Goal: Information Seeking & Learning: Learn about a topic

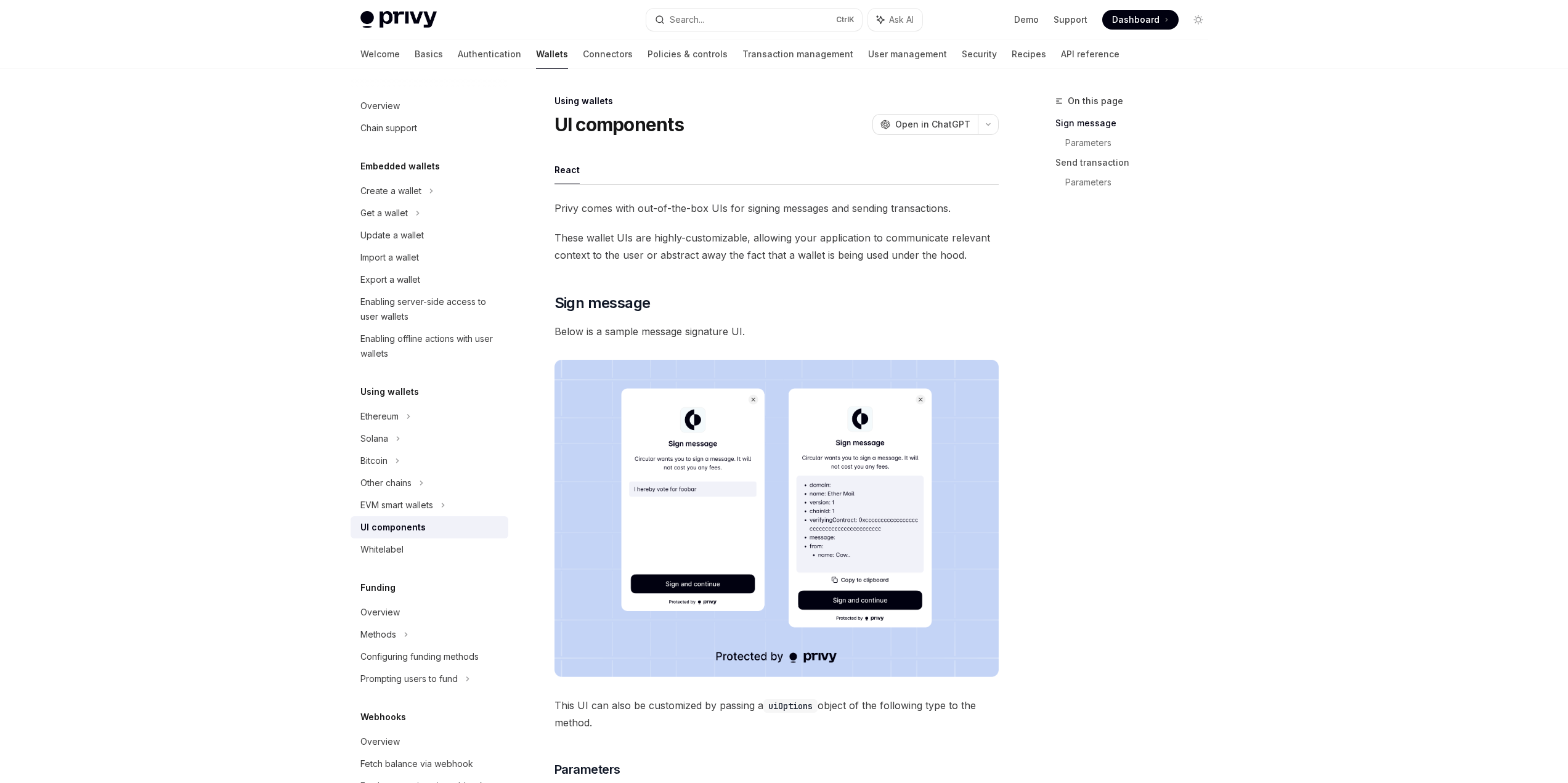
scroll to position [208, 0]
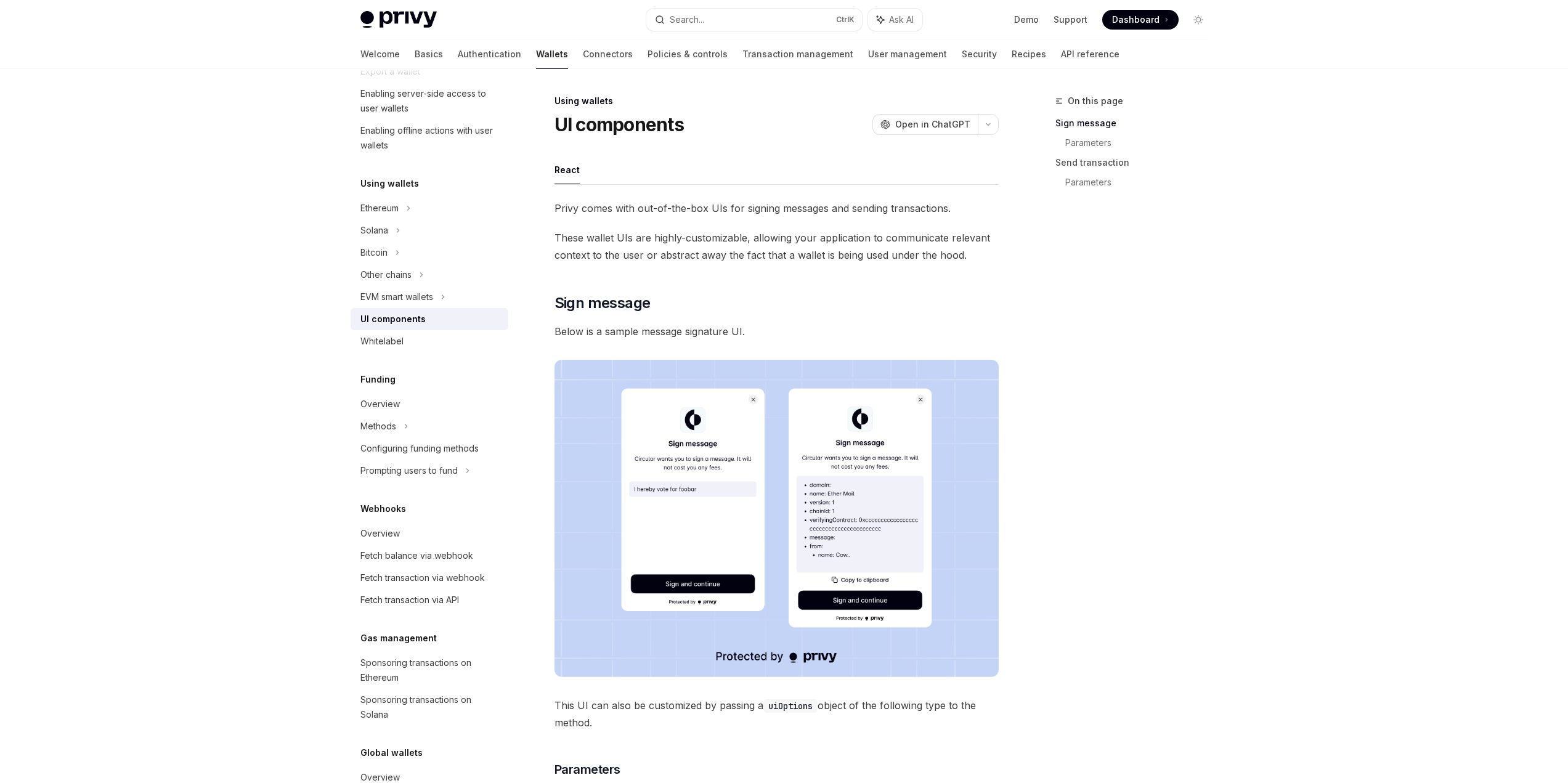
click at [427, 321] on div "UI components" at bounding box center [430, 319] width 141 height 15
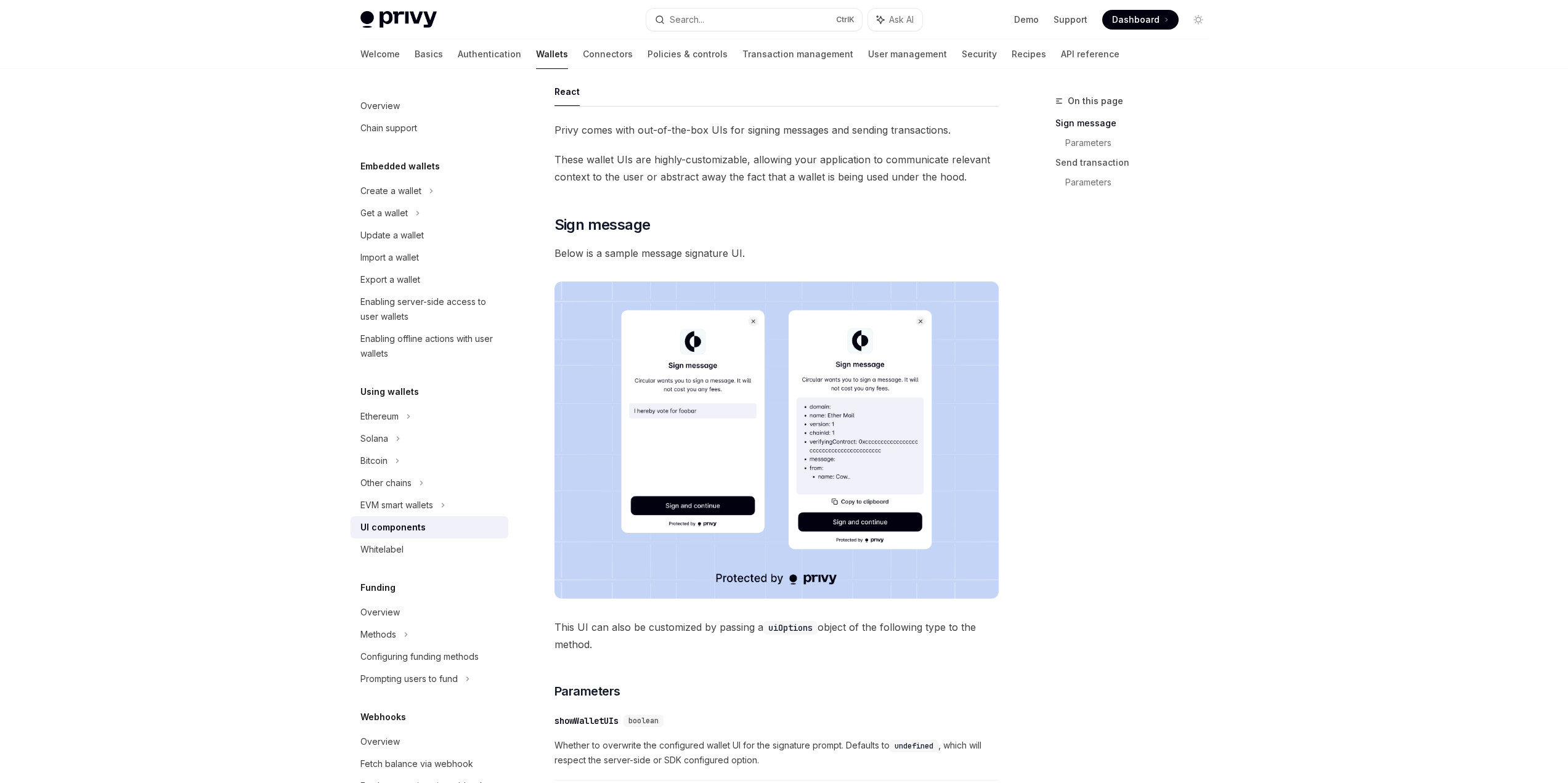
scroll to position [1983, 0]
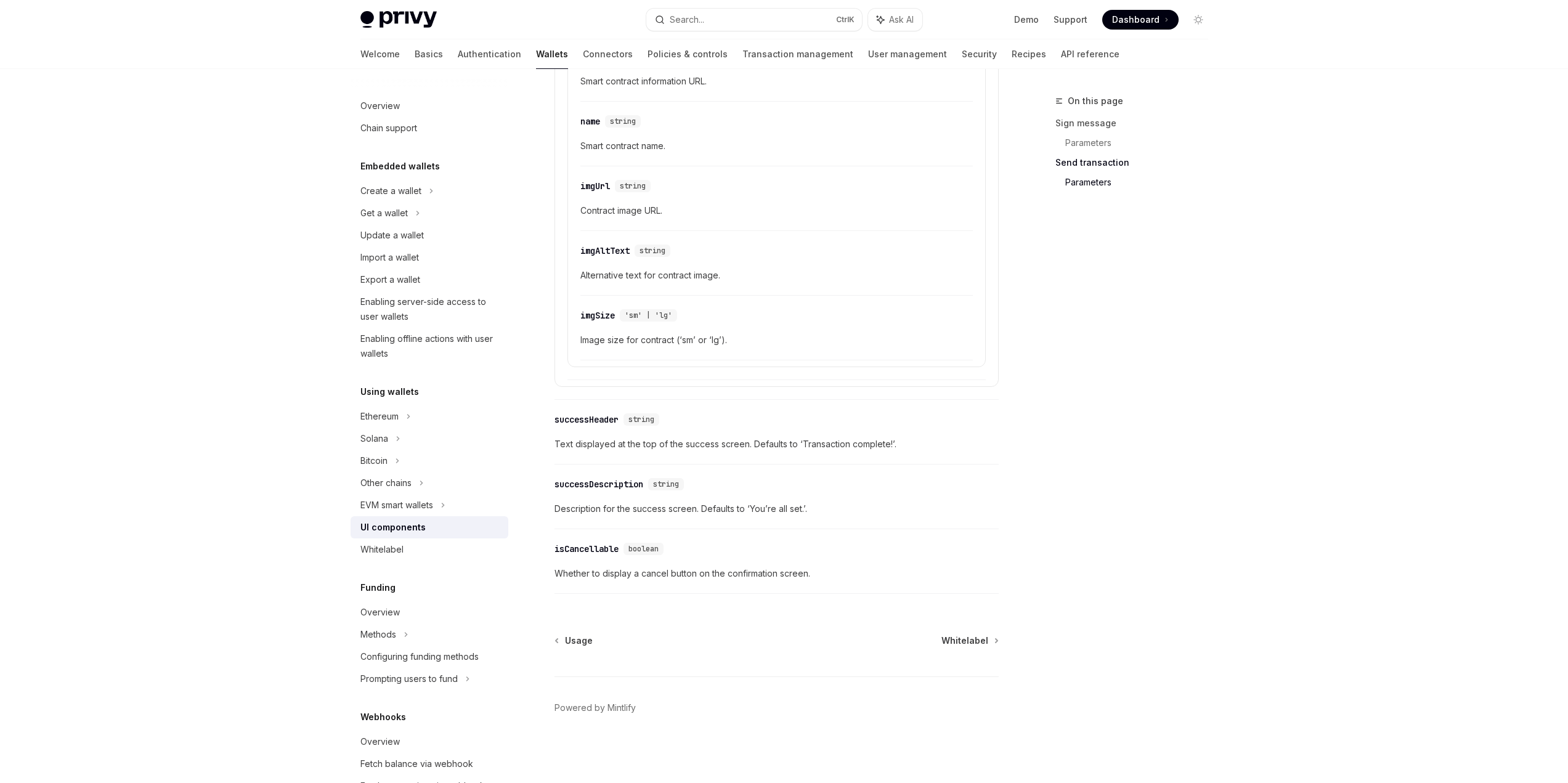
click at [961, 640] on span "Whitelabel" at bounding box center [965, 641] width 47 height 12
click at [575, 643] on span "Usage" at bounding box center [579, 641] width 28 height 12
type textarea "*"
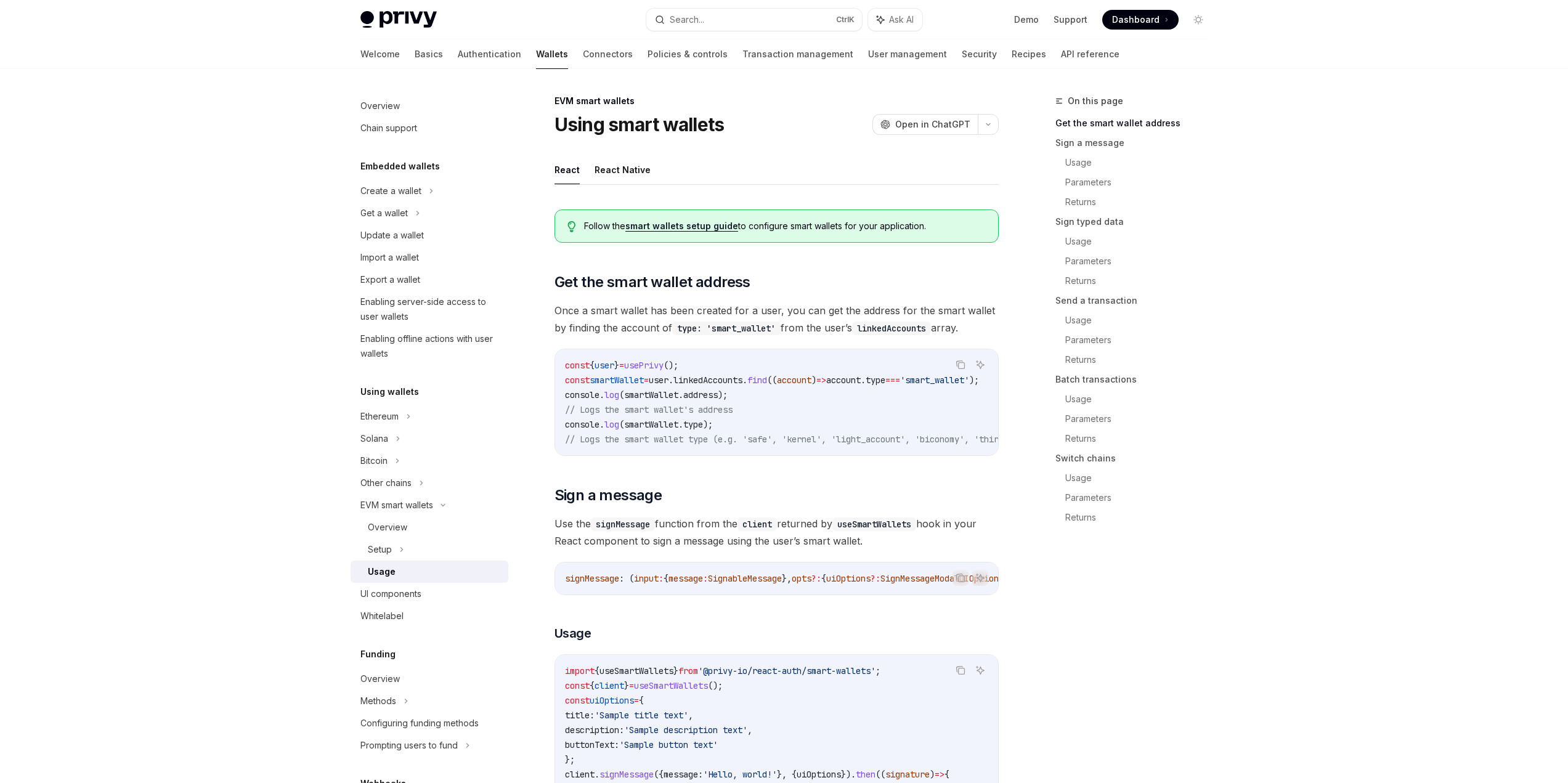
drag, startPoint x: 1002, startPoint y: 575, endPoint x: 1016, endPoint y: 589, distance: 19.8
click at [716, 27] on button "Search... Ctrl K" at bounding box center [754, 20] width 216 height 22
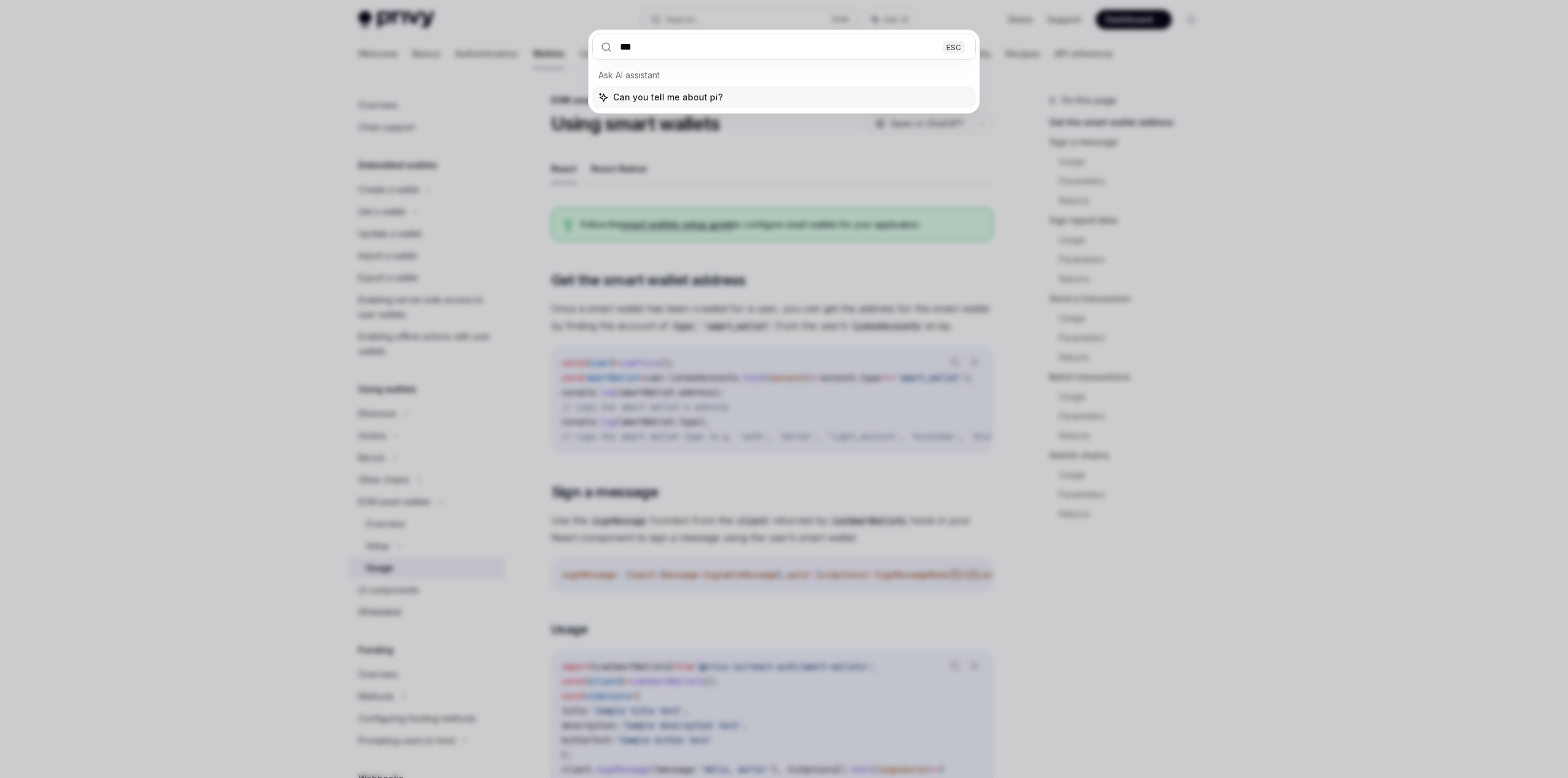
type input "****"
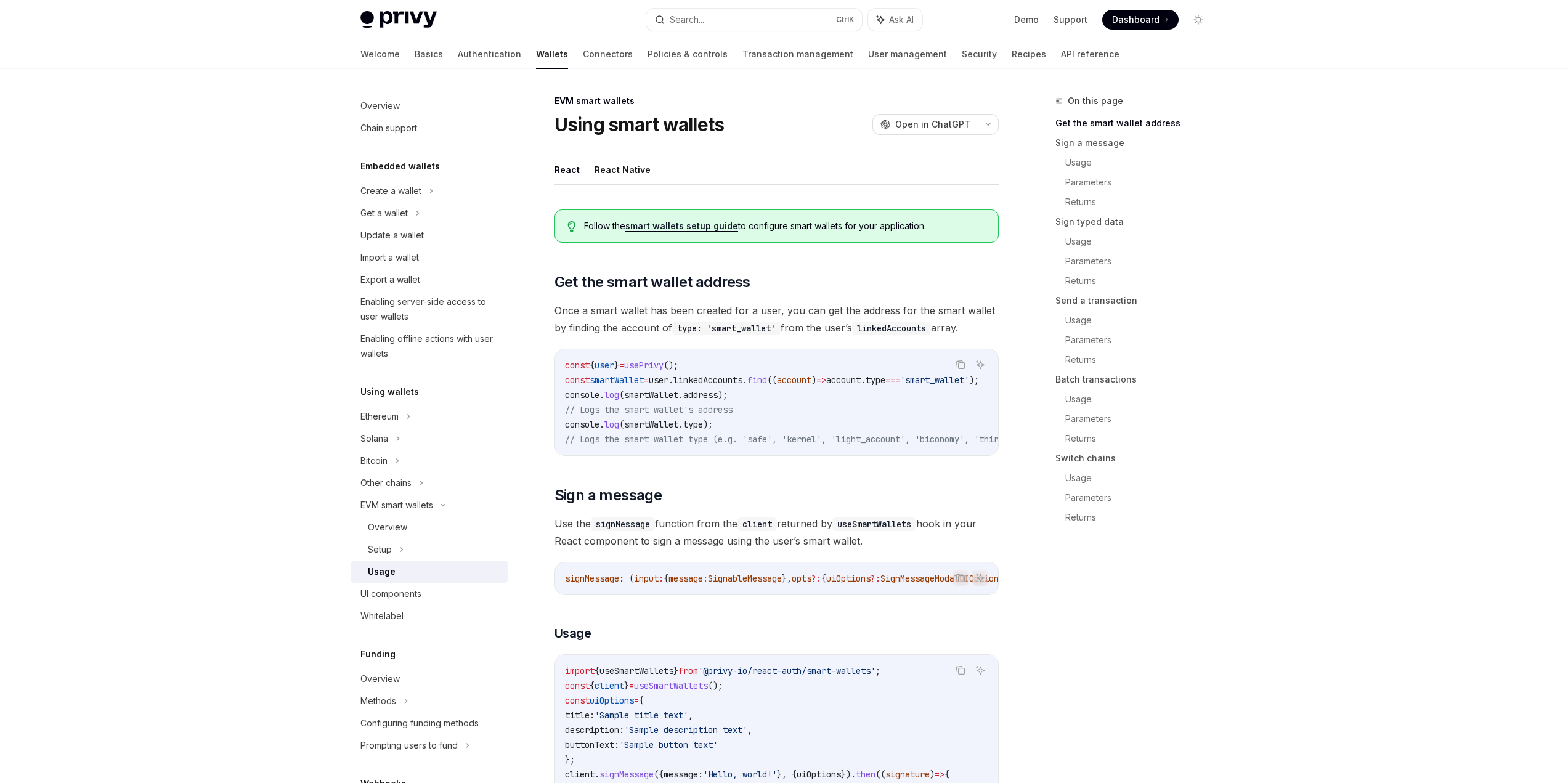
type textarea "*"
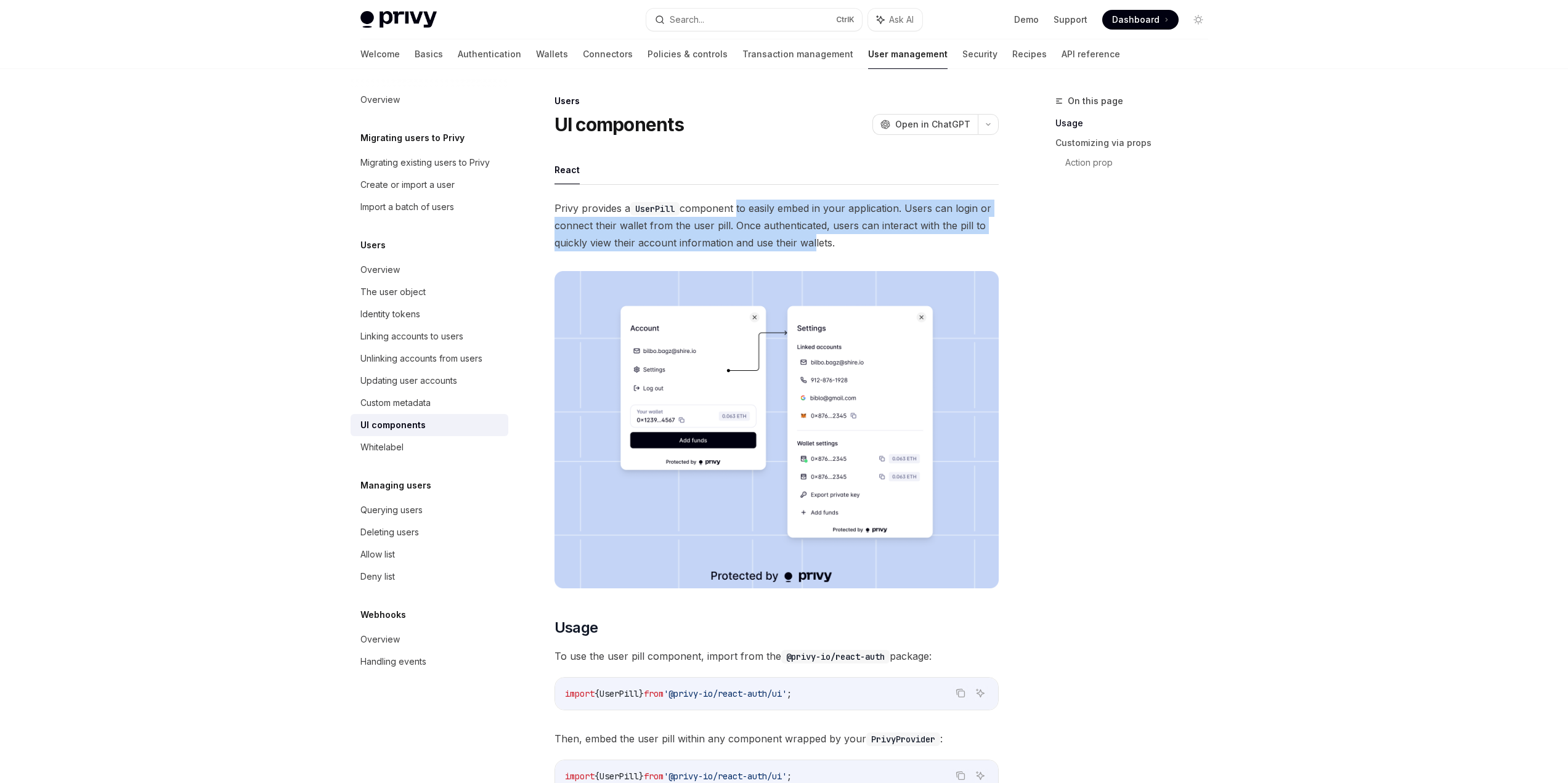
drag, startPoint x: 740, startPoint y: 201, endPoint x: 813, endPoint y: 238, distance: 81.8
click at [813, 238] on span "Privy provides a UserPill component to easily embed in your application. Users …" at bounding box center [777, 226] width 444 height 52
